Goal: Information Seeking & Learning: Compare options

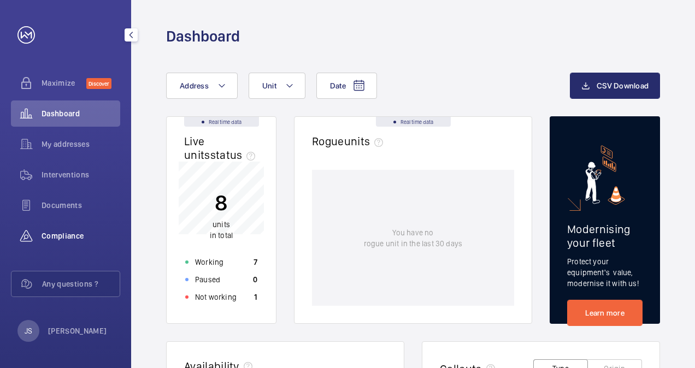
click at [73, 234] on span "Compliance" at bounding box center [80, 235] width 79 height 11
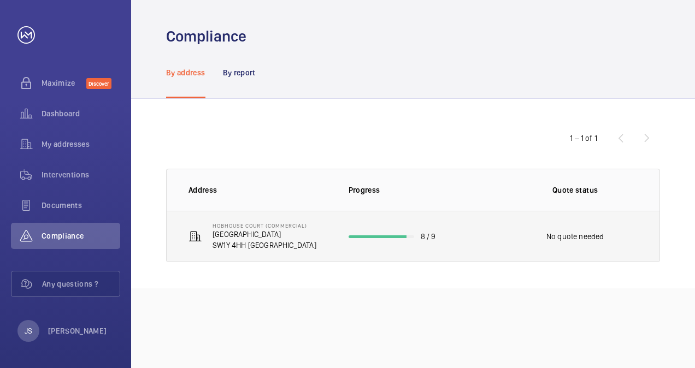
click at [266, 236] on p "[GEOGRAPHIC_DATA]" at bounding box center [264, 234] width 104 height 11
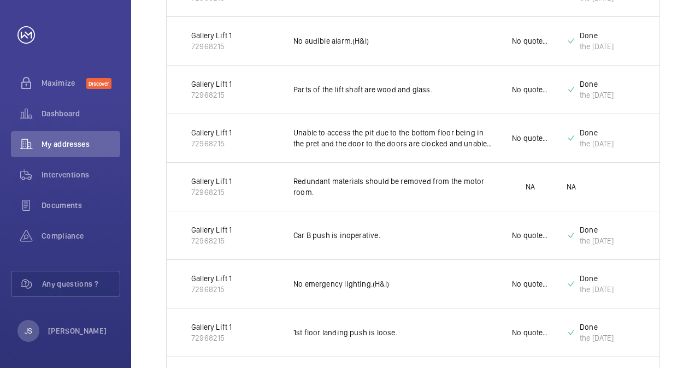
scroll to position [395, 0]
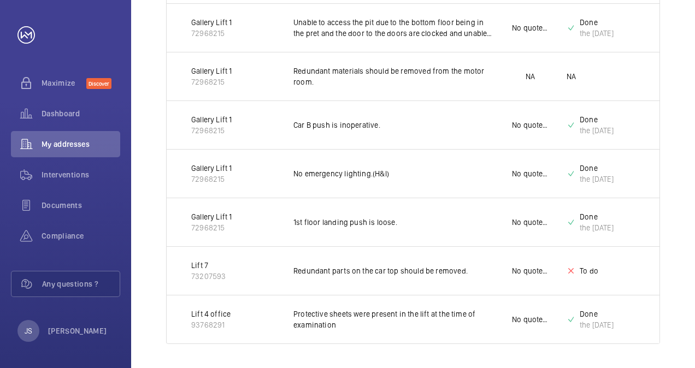
click at [180, 316] on td "Lift 4 office 93768291" at bounding box center [221, 319] width 109 height 49
click at [518, 311] on td "No quote needed" at bounding box center [521, 319] width 55 height 49
drag, startPoint x: 375, startPoint y: 310, endPoint x: 353, endPoint y: 312, distance: 21.9
click at [375, 310] on p "Protective sheets were present in the lift at the time of examination" at bounding box center [393, 319] width 201 height 22
click at [222, 313] on p "Lift 4 office" at bounding box center [210, 313] width 39 height 11
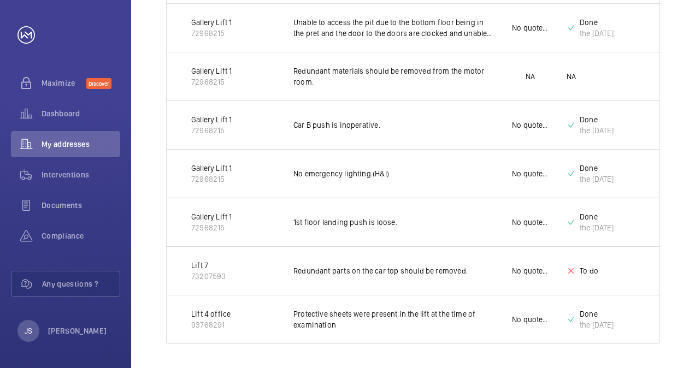
drag, startPoint x: 222, startPoint y: 313, endPoint x: 171, endPoint y: 315, distance: 50.3
click at [170, 316] on td "Lift 4 office 93768291" at bounding box center [221, 319] width 109 height 49
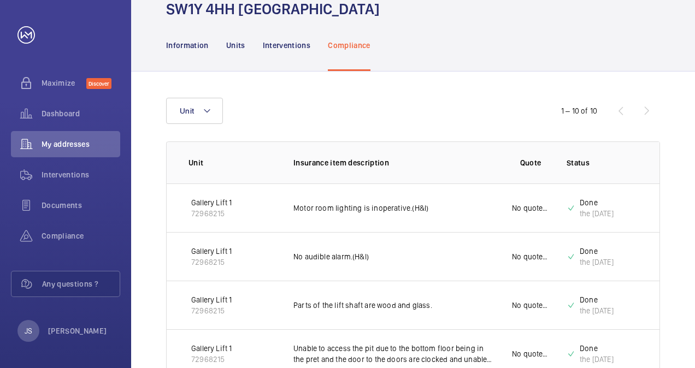
scroll to position [0, 0]
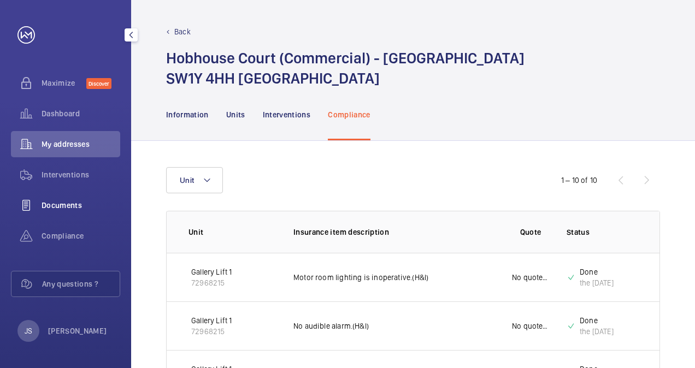
click at [58, 202] on span "Documents" at bounding box center [80, 205] width 79 height 11
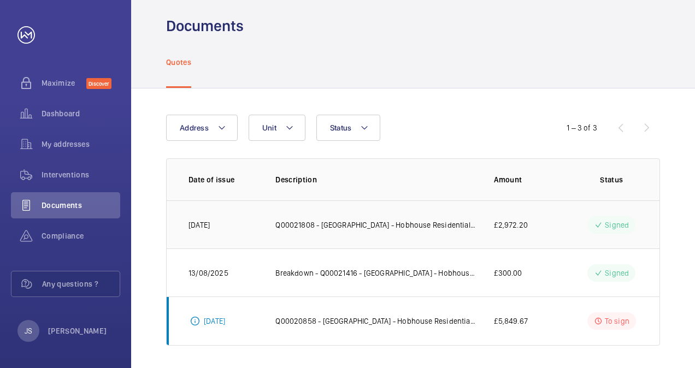
scroll to position [14, 0]
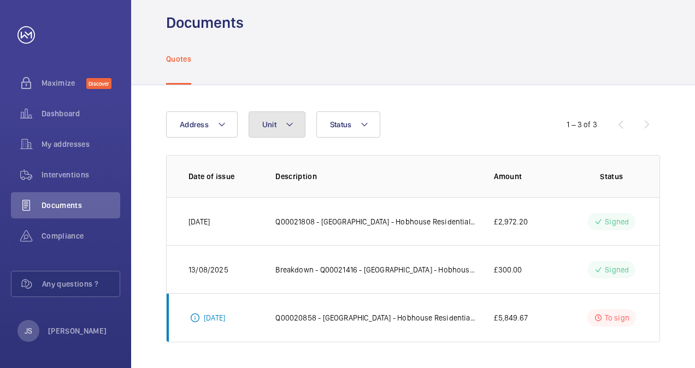
click at [288, 123] on mat-icon at bounding box center [289, 124] width 9 height 13
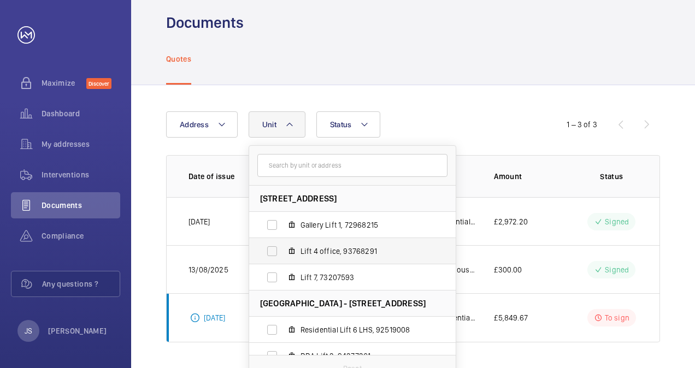
click at [339, 248] on span "Lift 4 office, 93768291" at bounding box center [363, 251] width 127 height 11
click at [283, 248] on input "Lift 4 office, 93768291" at bounding box center [272, 251] width 22 height 22
checkbox input "true"
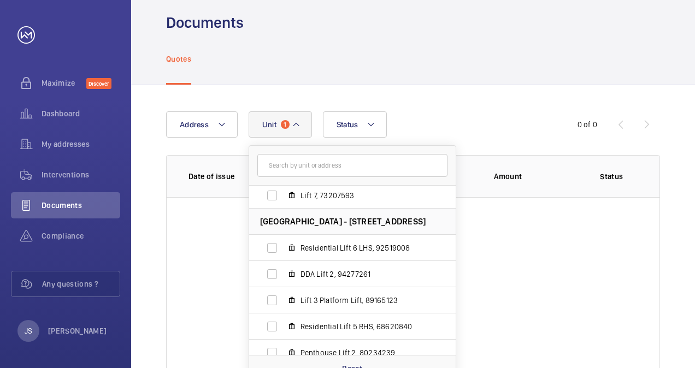
scroll to position [93, 0]
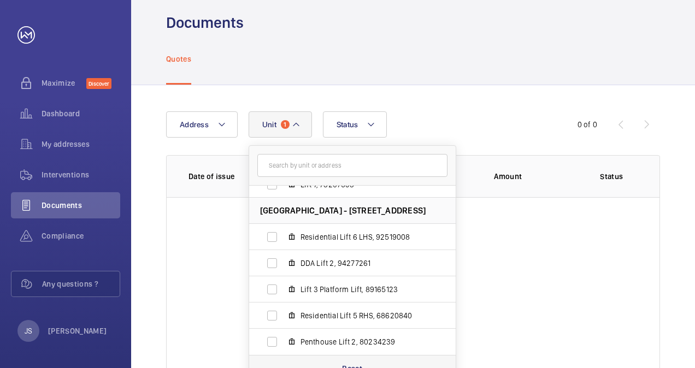
click at [376, 360] on div "Reset" at bounding box center [352, 368] width 206 height 26
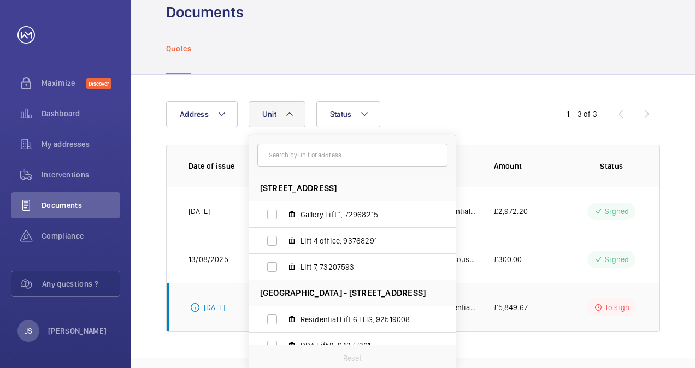
scroll to position [27, 0]
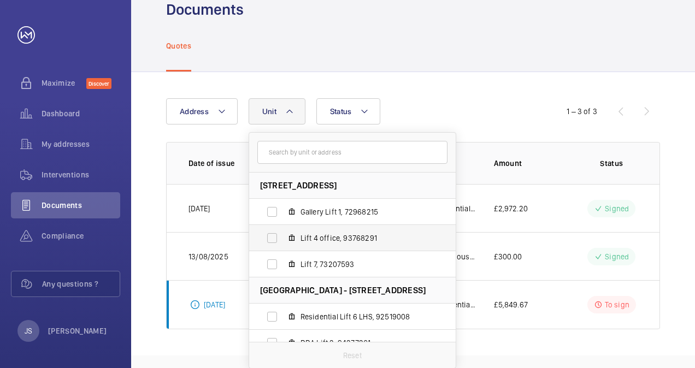
click at [322, 233] on span "Lift 4 office, 93768291" at bounding box center [363, 238] width 127 height 11
click at [283, 233] on input "Lift 4 office, 93768291" at bounding box center [272, 238] width 22 height 22
checkbox input "true"
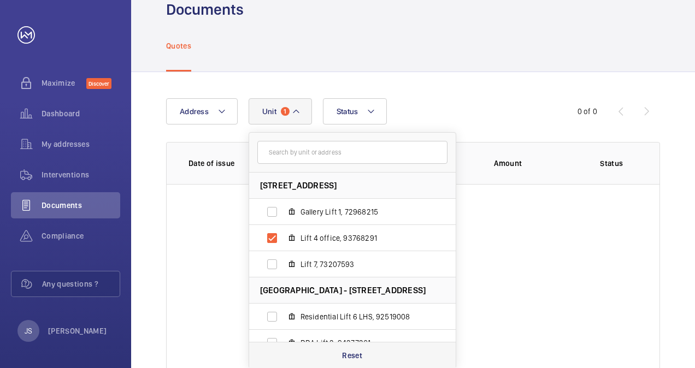
click at [355, 355] on p "Reset" at bounding box center [352, 355] width 20 height 11
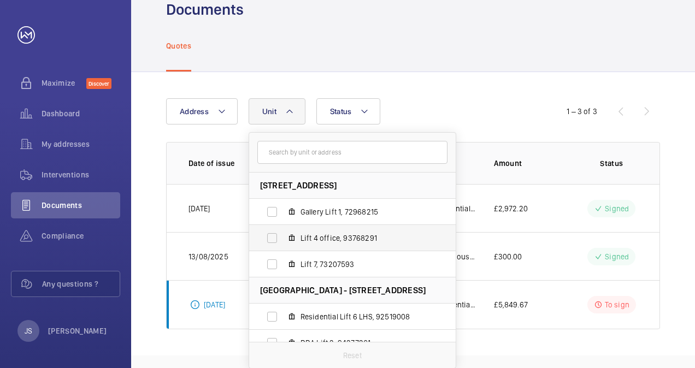
click at [365, 233] on span "Lift 4 office, 93768291" at bounding box center [363, 238] width 127 height 11
click at [283, 233] on input "Lift 4 office, 93768291" at bounding box center [272, 238] width 22 height 22
checkbox input "true"
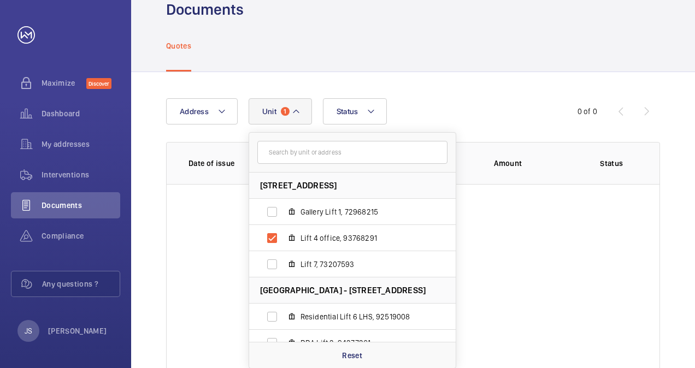
click at [441, 117] on div "Address [STREET_ADDRESS] Gallery Lift 1, 72968215 Lift 4 office, 93768291 Lift …" at bounding box center [347, 111] width 363 height 26
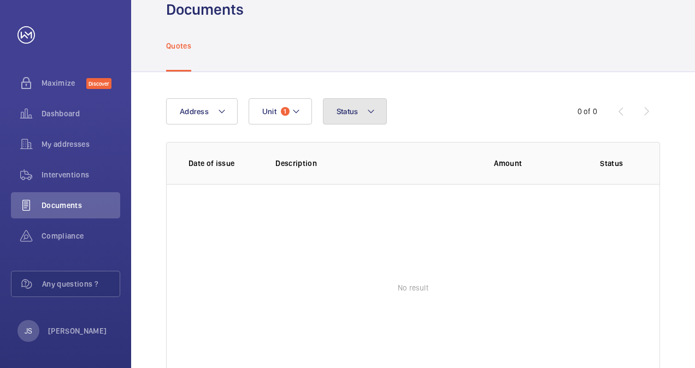
click at [372, 112] on mat-icon at bounding box center [370, 111] width 9 height 13
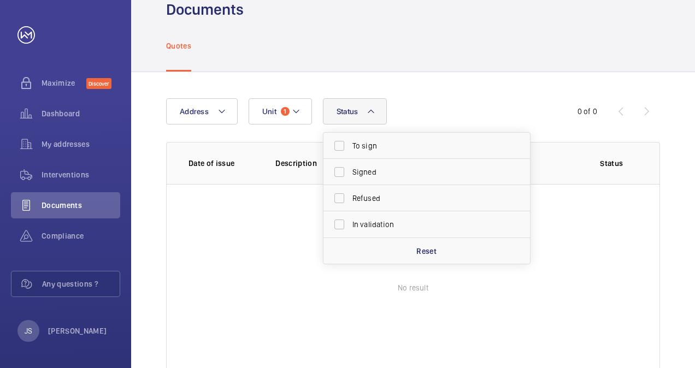
click at [180, 43] on p "Quotes" at bounding box center [178, 45] width 25 height 11
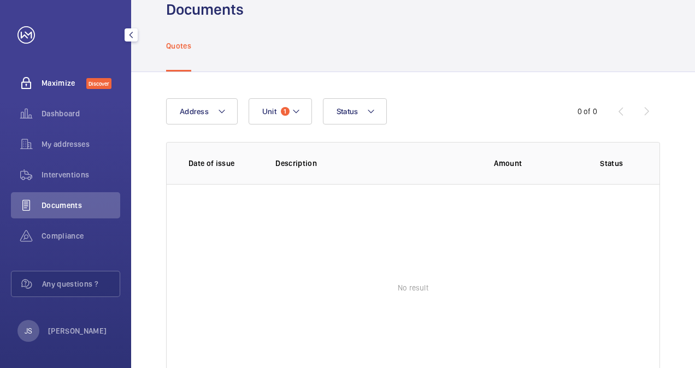
click at [58, 76] on div "Maximize Discover" at bounding box center [65, 83] width 109 height 26
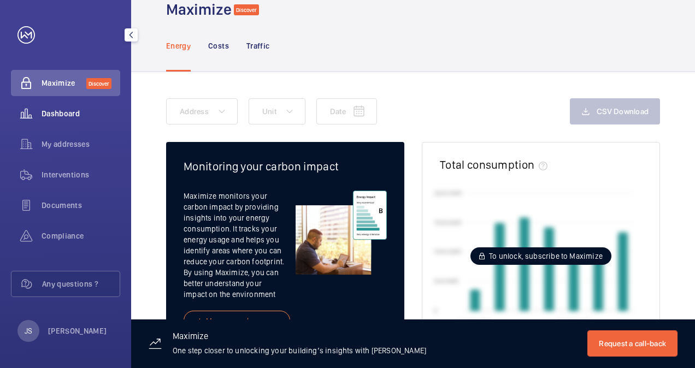
click at [55, 109] on span "Dashboard" at bounding box center [80, 113] width 79 height 11
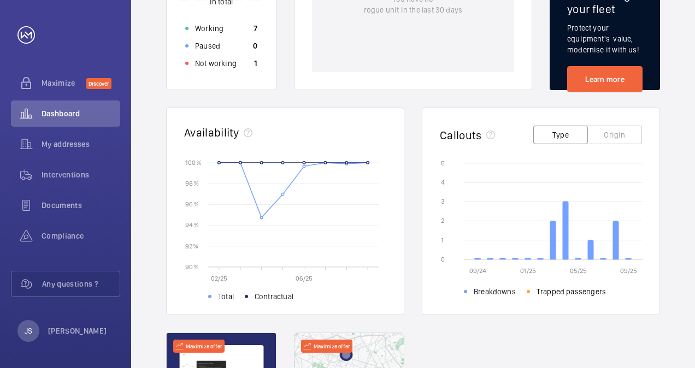
scroll to position [328, 0]
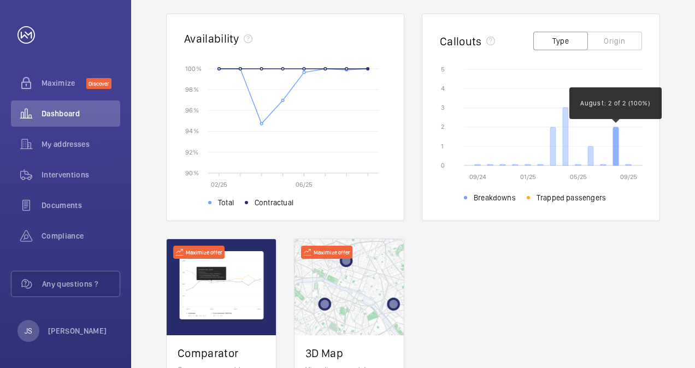
click at [615, 145] on icon at bounding box center [615, 146] width 5 height 38
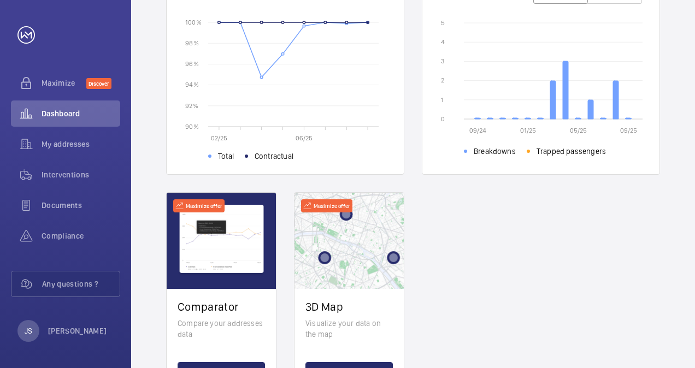
scroll to position [432, 0]
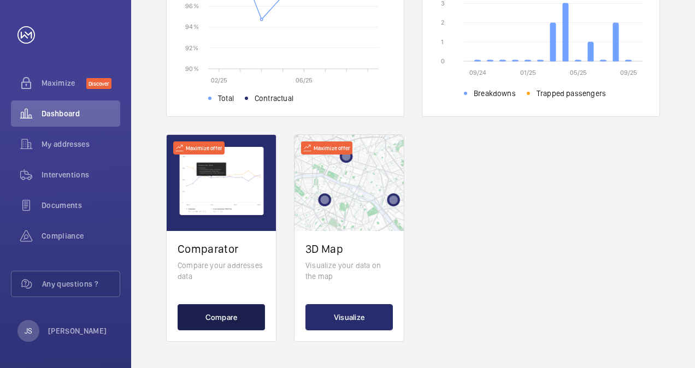
click at [232, 315] on button "Compare" at bounding box center [220, 317] width 87 height 26
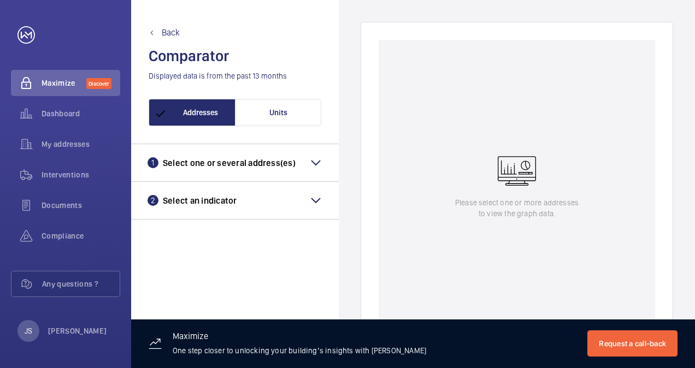
click at [309, 161] on mat-icon at bounding box center [315, 162] width 13 height 13
